Goal: Find specific page/section: Find specific page/section

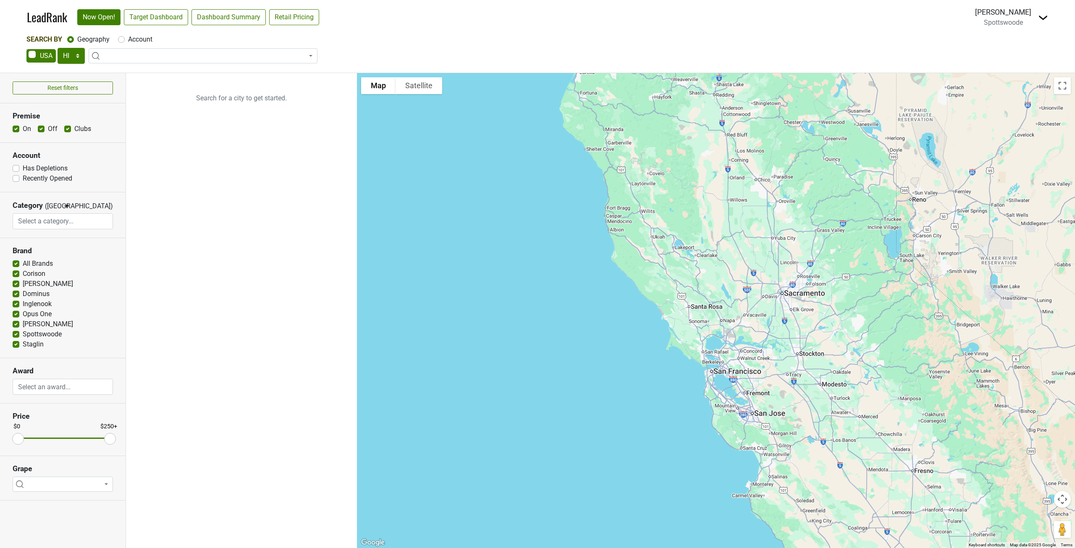
select select "HI"
select select
click at [1041, 17] on img at bounding box center [1043, 18] width 10 height 10
click at [1017, 47] on link "Open Breakdown" at bounding box center [1012, 47] width 71 height 13
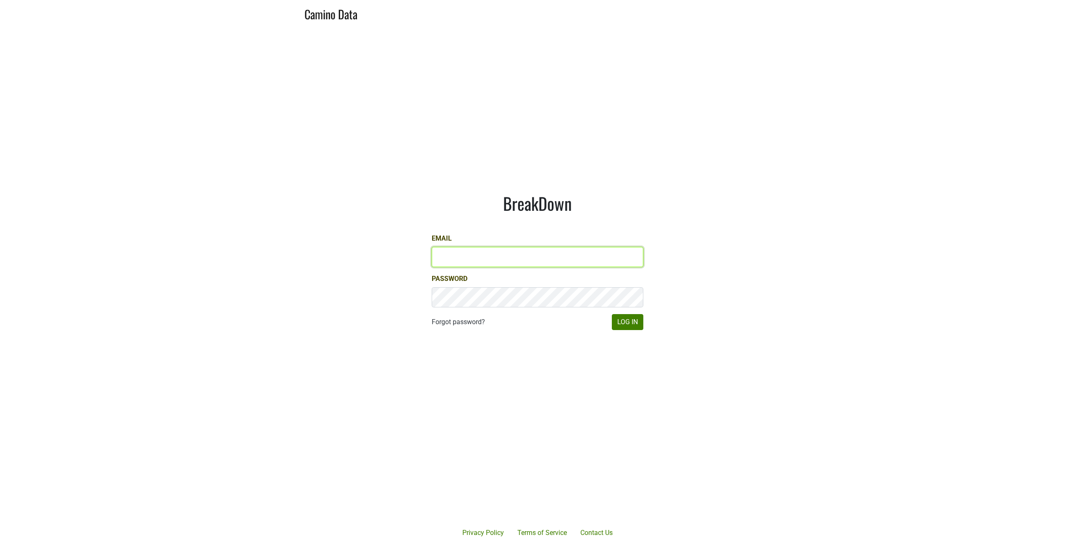
click at [525, 252] on input "Email" at bounding box center [538, 257] width 212 height 20
type input "molly@spottswoode.com"
click at [633, 315] on button "Log In" at bounding box center [627, 322] width 31 height 16
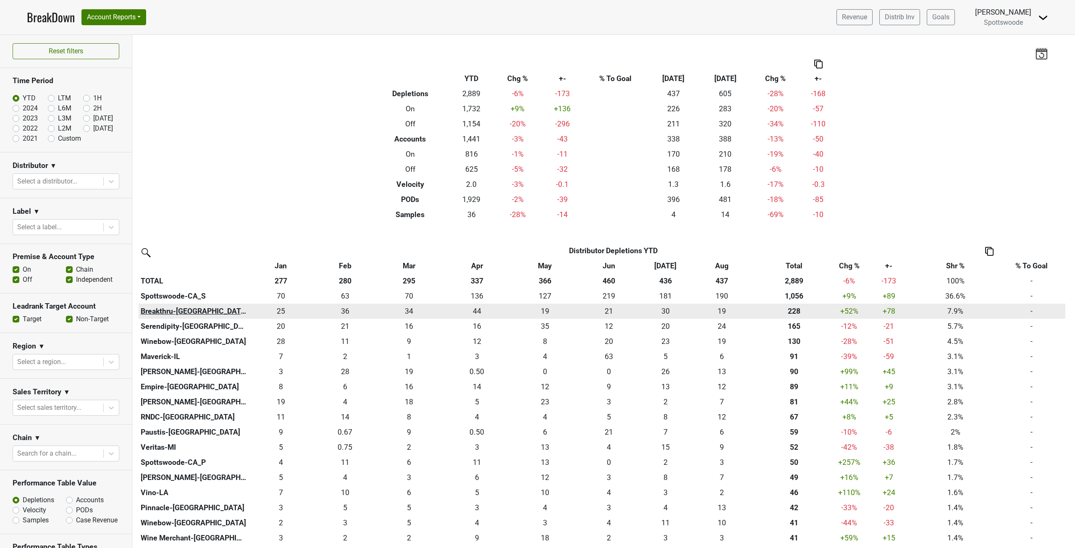
click at [156, 309] on th "Breakthru-[GEOGRAPHIC_DATA]" at bounding box center [194, 311] width 110 height 15
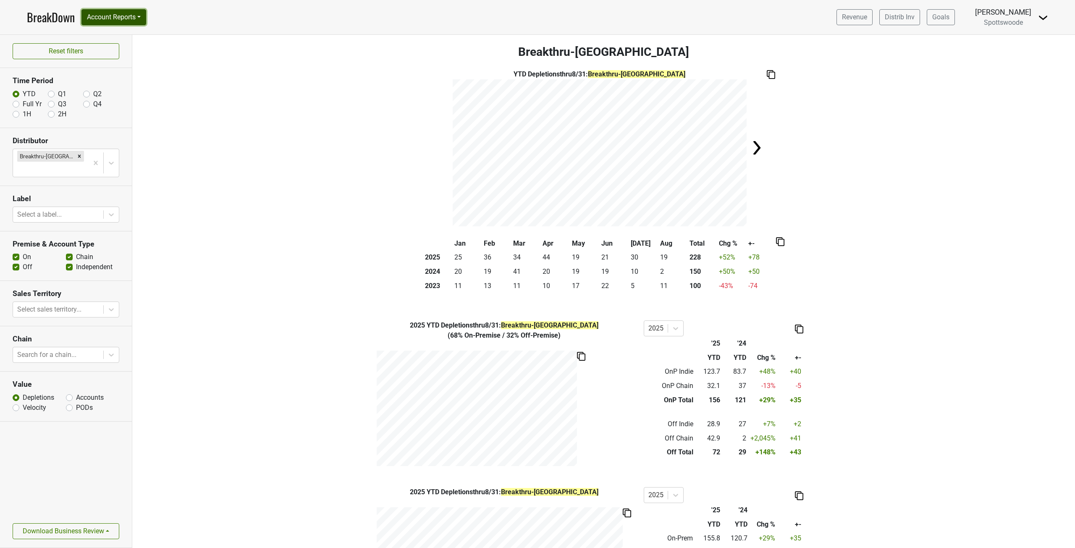
click at [134, 16] on button "Account Reports" at bounding box center [113, 17] width 65 height 16
click at [913, 18] on link "Distrib Inv" at bounding box center [899, 17] width 41 height 16
